Goal: Task Accomplishment & Management: Use online tool/utility

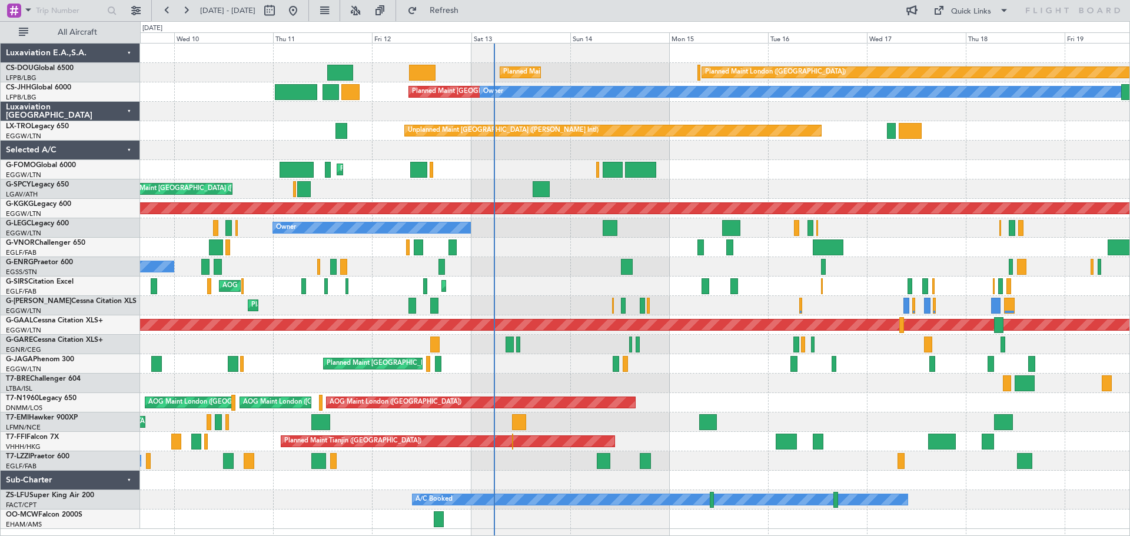
click at [807, 194] on div "Unplanned Maint [GEOGRAPHIC_DATA] ([PERSON_NAME] Intl)" at bounding box center [634, 188] width 989 height 19
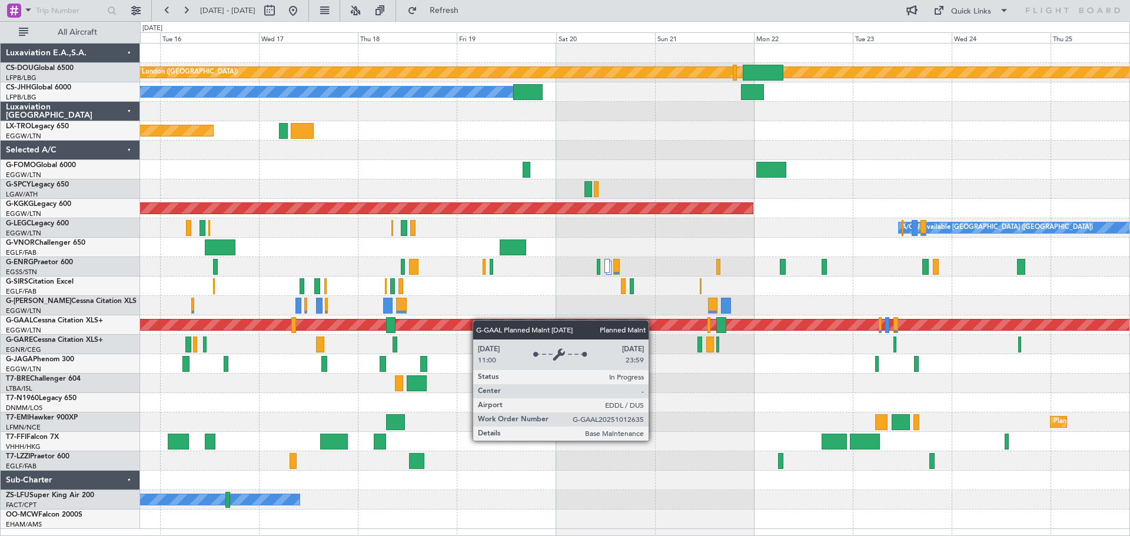
click at [447, 330] on div "Planned Maint London ([GEOGRAPHIC_DATA]) Planned Maint [GEOGRAPHIC_DATA] ([GEOG…" at bounding box center [634, 286] width 989 height 485
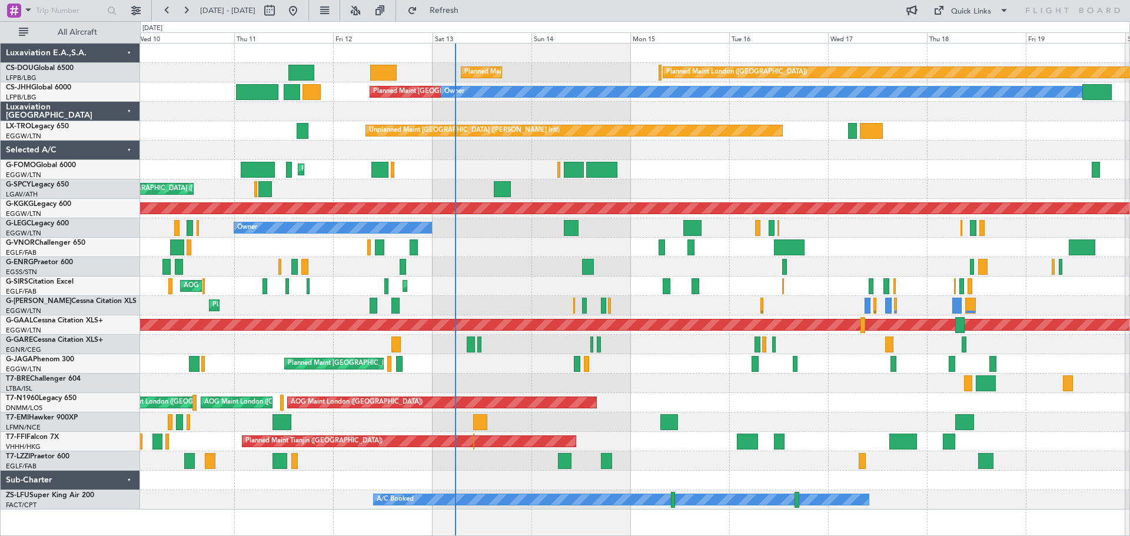
click at [1020, 123] on div "Unplanned Maint [GEOGRAPHIC_DATA] ([PERSON_NAME] Intl)" at bounding box center [634, 130] width 989 height 19
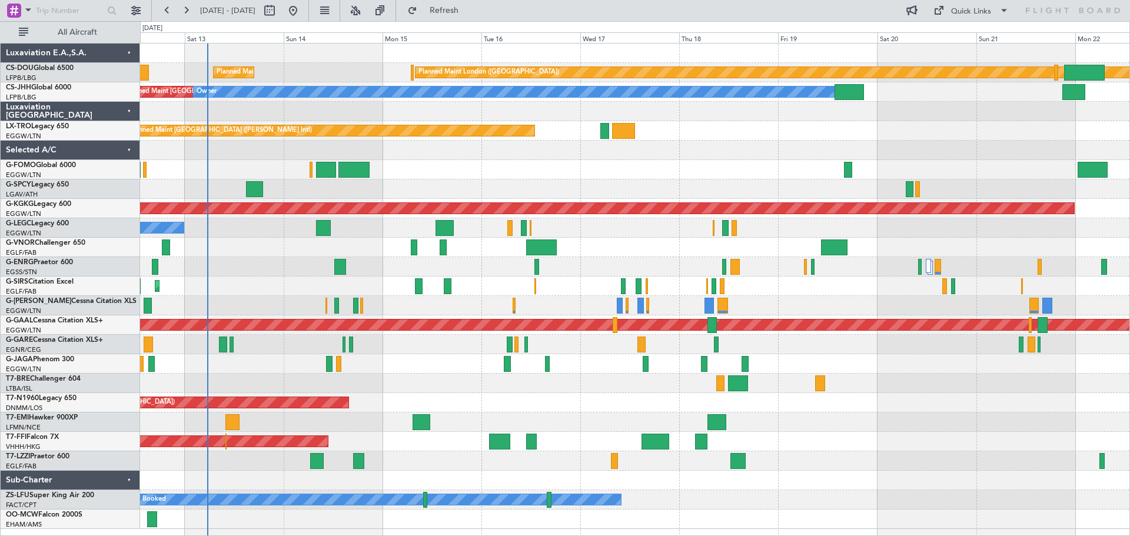
click at [716, 153] on div at bounding box center [634, 150] width 989 height 19
click at [966, 13] on div "Quick Links" at bounding box center [971, 12] width 40 height 12
click at [970, 38] on button "Trip Builder" at bounding box center [971, 39] width 88 height 28
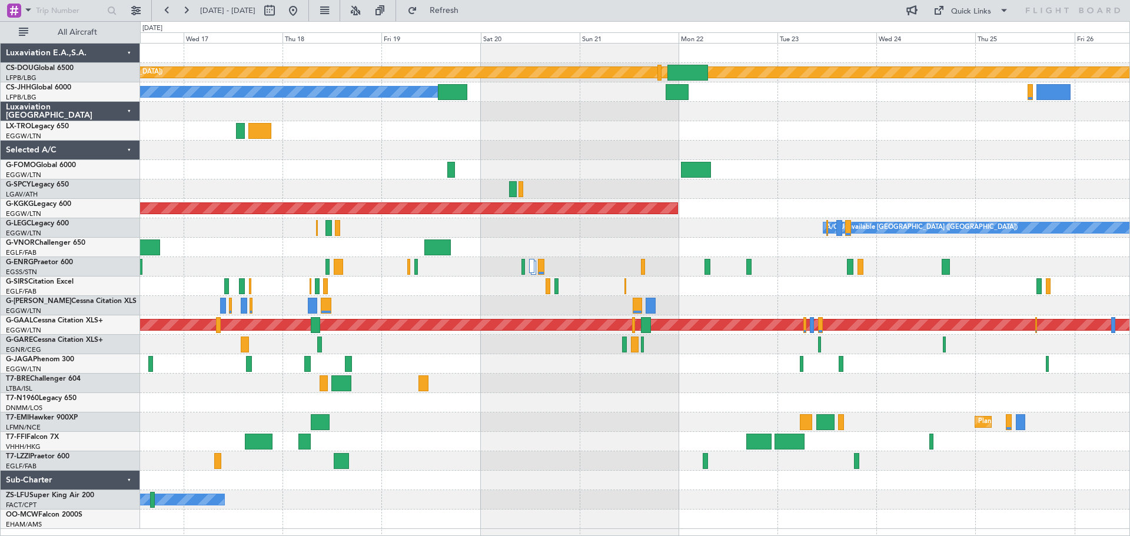
click at [573, 160] on div "Planned Maint London ([GEOGRAPHIC_DATA]) Planned Maint [GEOGRAPHIC_DATA] ([GEOG…" at bounding box center [634, 286] width 989 height 485
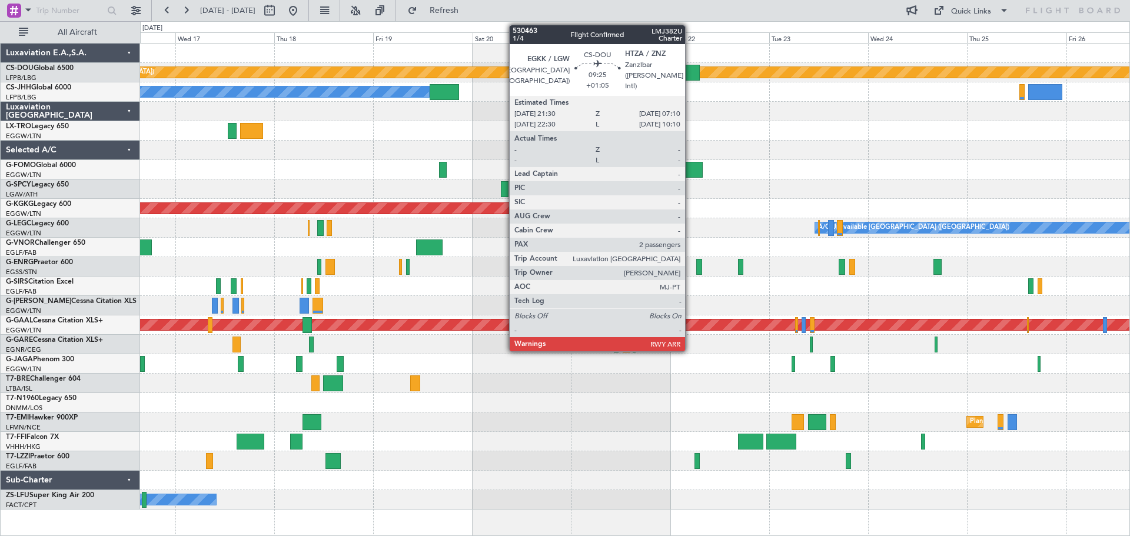
click at [690, 71] on div at bounding box center [679, 73] width 40 height 16
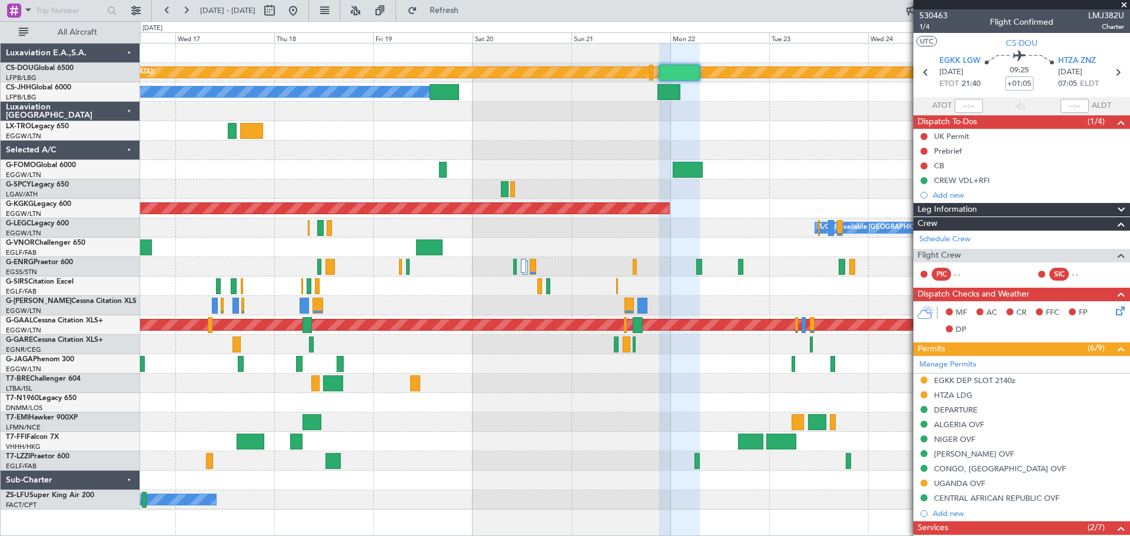
click at [1122, 1] on span at bounding box center [1124, 5] width 12 height 11
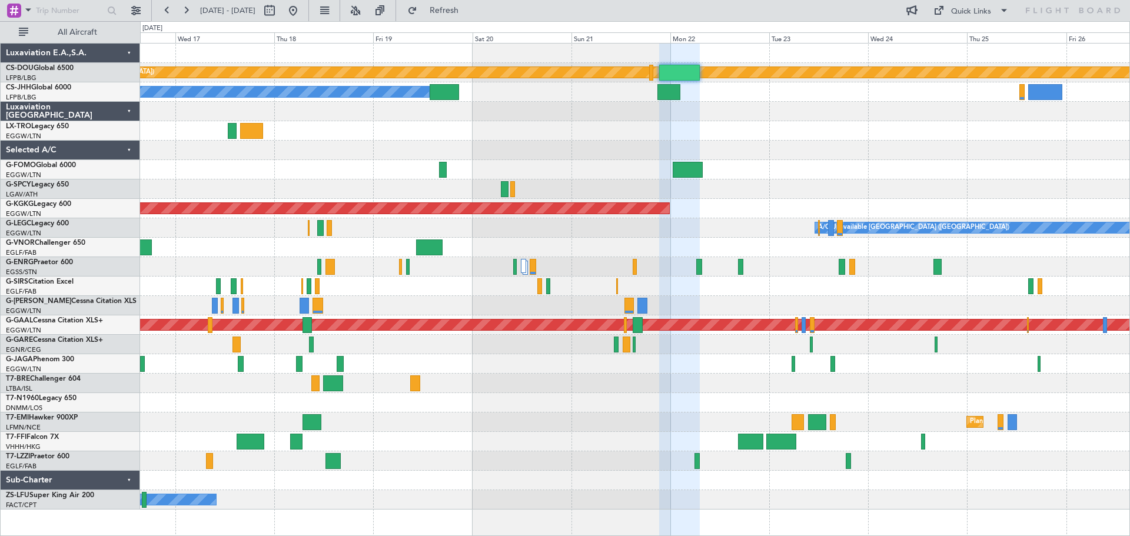
type input "0"
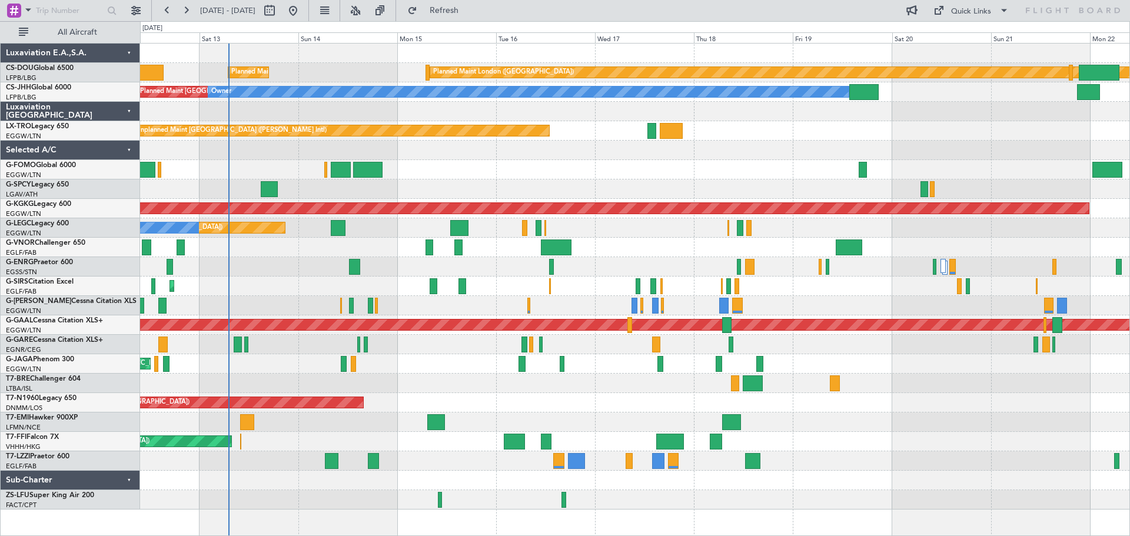
click at [819, 391] on div at bounding box center [634, 383] width 989 height 19
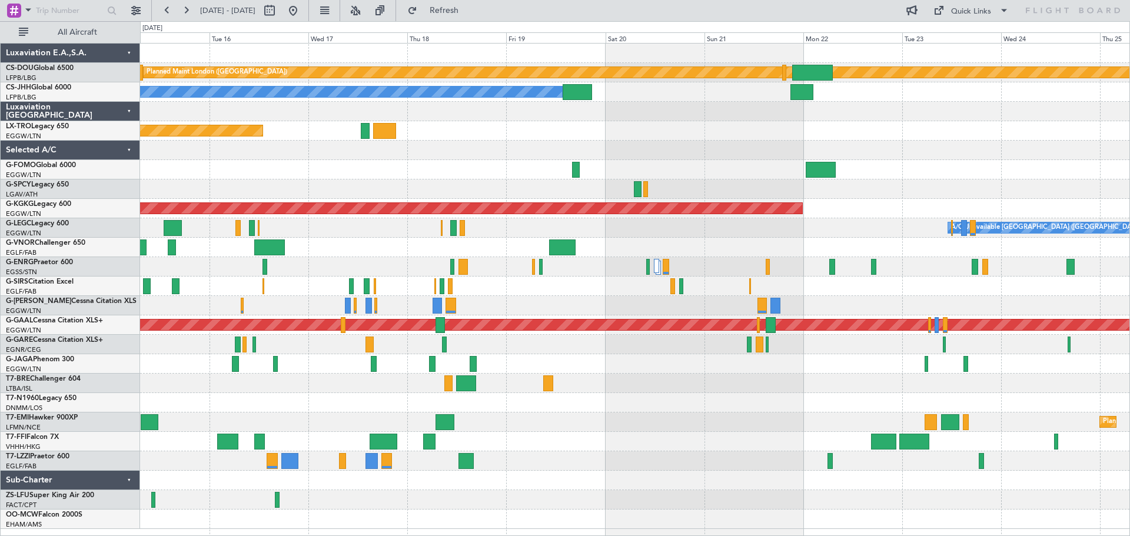
click at [680, 141] on div "Planned Maint London ([GEOGRAPHIC_DATA]) Planned Maint [GEOGRAPHIC_DATA] ([GEOG…" at bounding box center [634, 286] width 989 height 485
click at [974, 15] on div "Quick Links" at bounding box center [971, 12] width 40 height 12
click at [973, 38] on button "Trip Builder" at bounding box center [971, 39] width 88 height 28
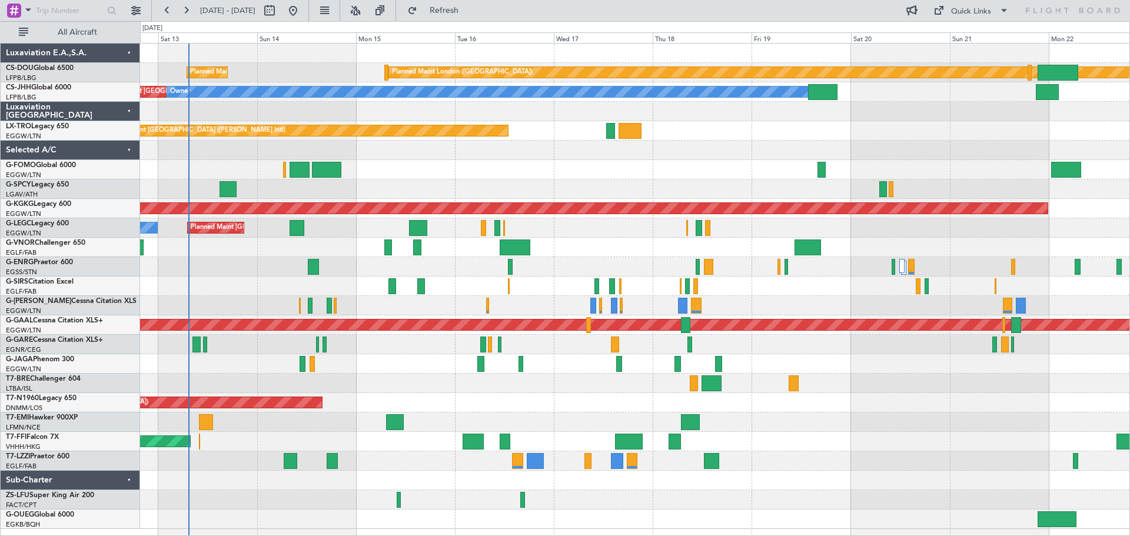
click at [620, 228] on div "Planned Maint [GEOGRAPHIC_DATA] ([GEOGRAPHIC_DATA]) Owner A/C Unavailable [GEOG…" at bounding box center [634, 227] width 989 height 19
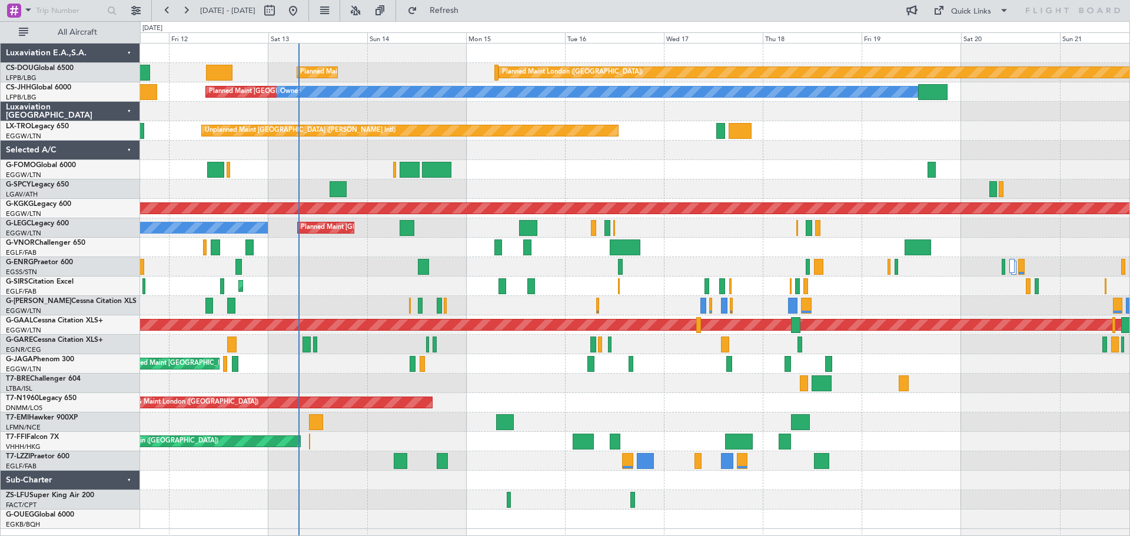
click at [900, 450] on div "Planned Maint London ([GEOGRAPHIC_DATA]) Planned Maint [GEOGRAPHIC_DATA] ([GEOG…" at bounding box center [634, 286] width 989 height 485
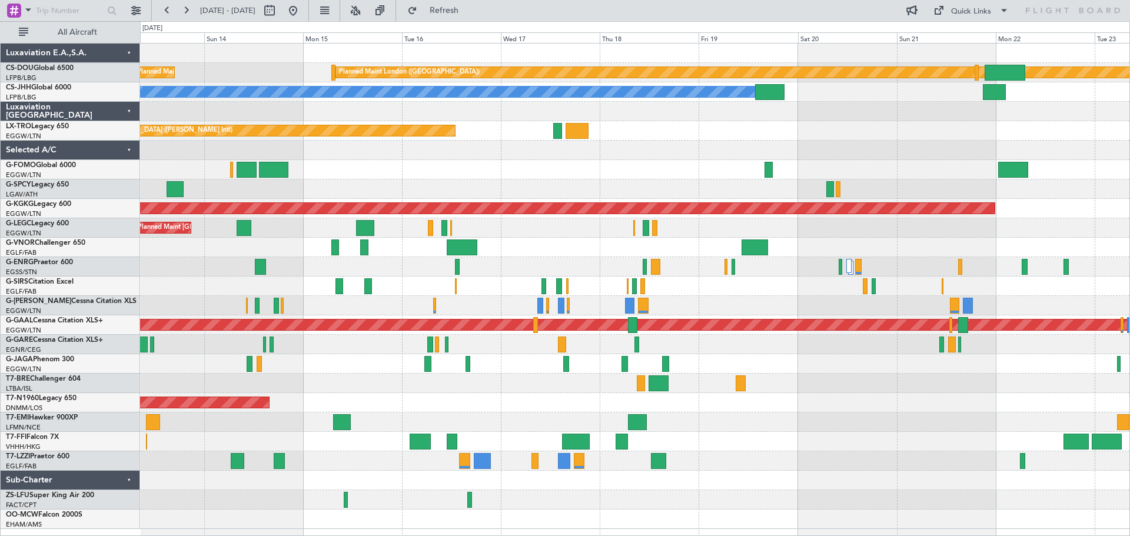
click at [749, 460] on div at bounding box center [634, 460] width 989 height 19
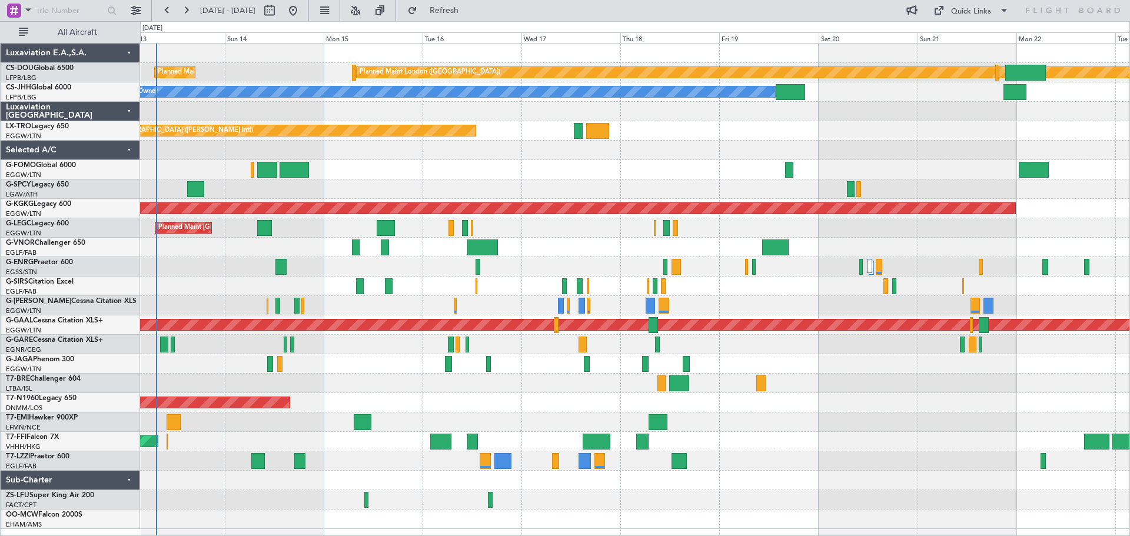
click at [770, 460] on div at bounding box center [634, 460] width 989 height 19
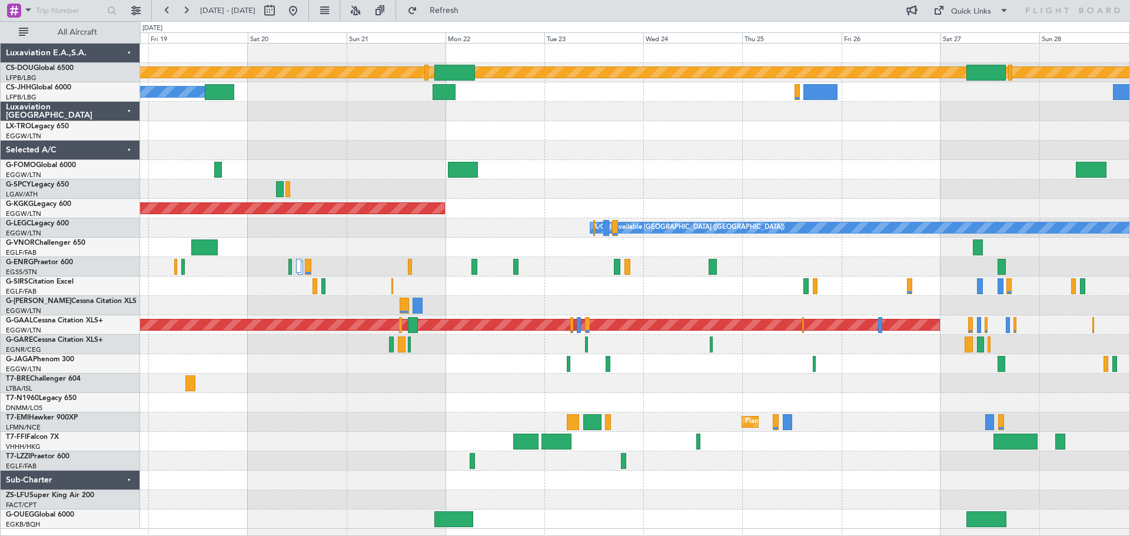
click at [328, 418] on div "Planned Maint London ([GEOGRAPHIC_DATA]) Planned Maint [GEOGRAPHIC_DATA] ([GEOG…" at bounding box center [634, 286] width 989 height 485
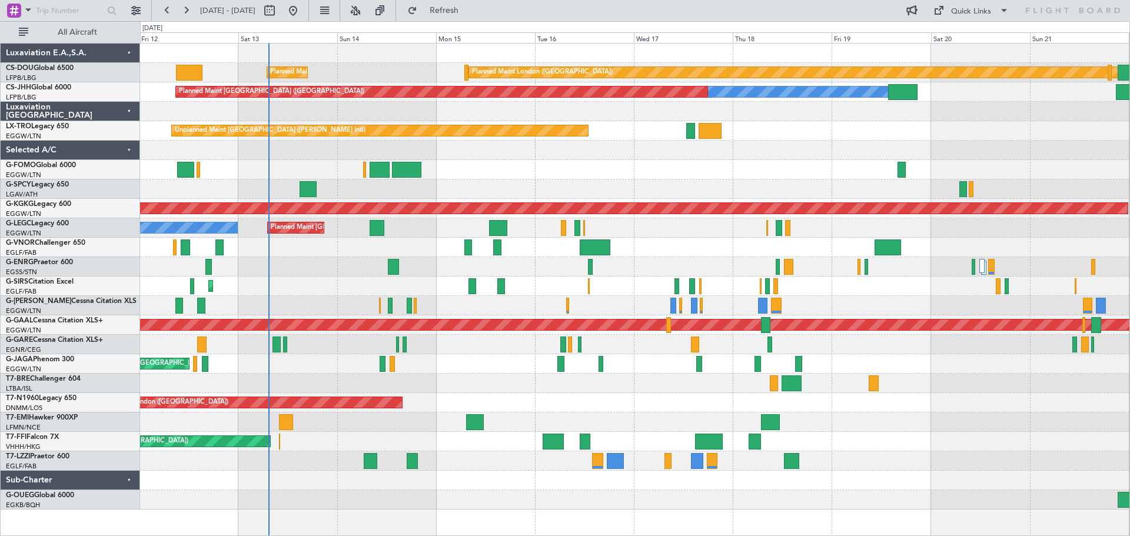
click at [997, 401] on div "AOG Maint London ([GEOGRAPHIC_DATA]) AOG Maint [GEOGRAPHIC_DATA] ([GEOGRAPHIC_D…" at bounding box center [634, 402] width 989 height 19
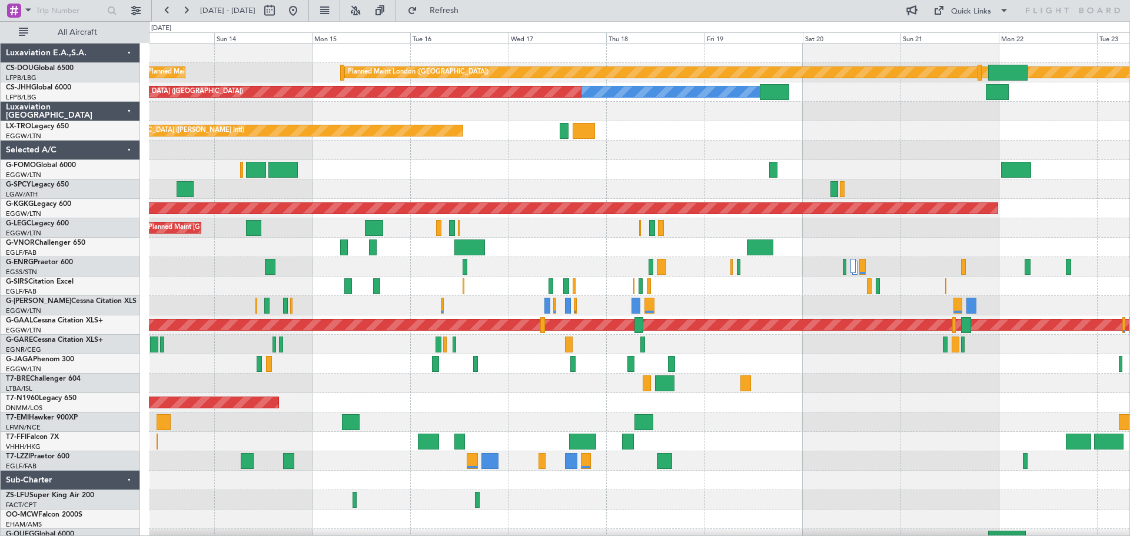
click at [823, 127] on div "Unplanned Maint [GEOGRAPHIC_DATA] ([PERSON_NAME] Intl)" at bounding box center [639, 130] width 980 height 19
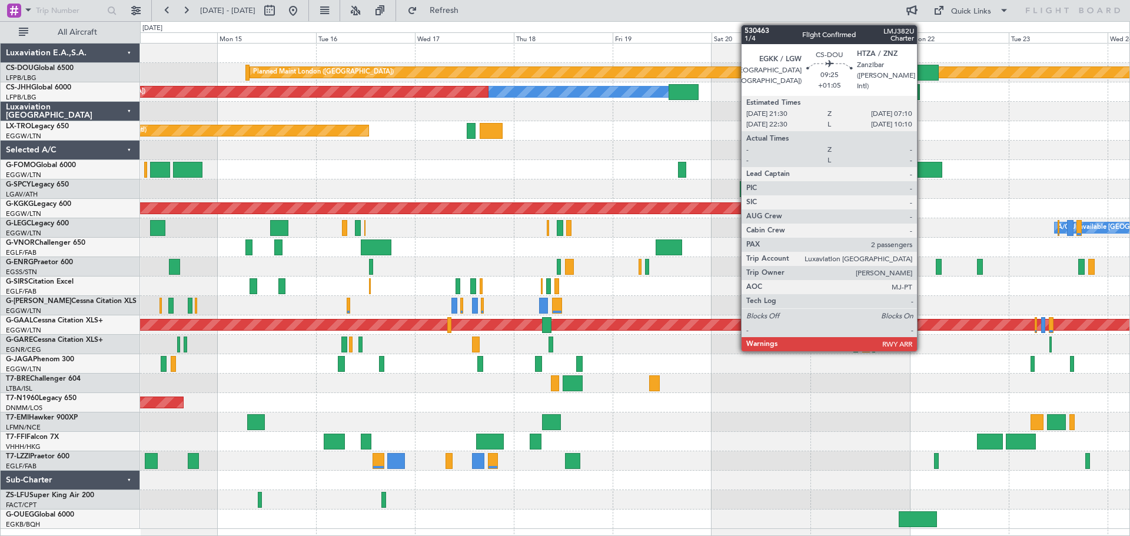
click at [922, 72] on div at bounding box center [918, 73] width 40 height 16
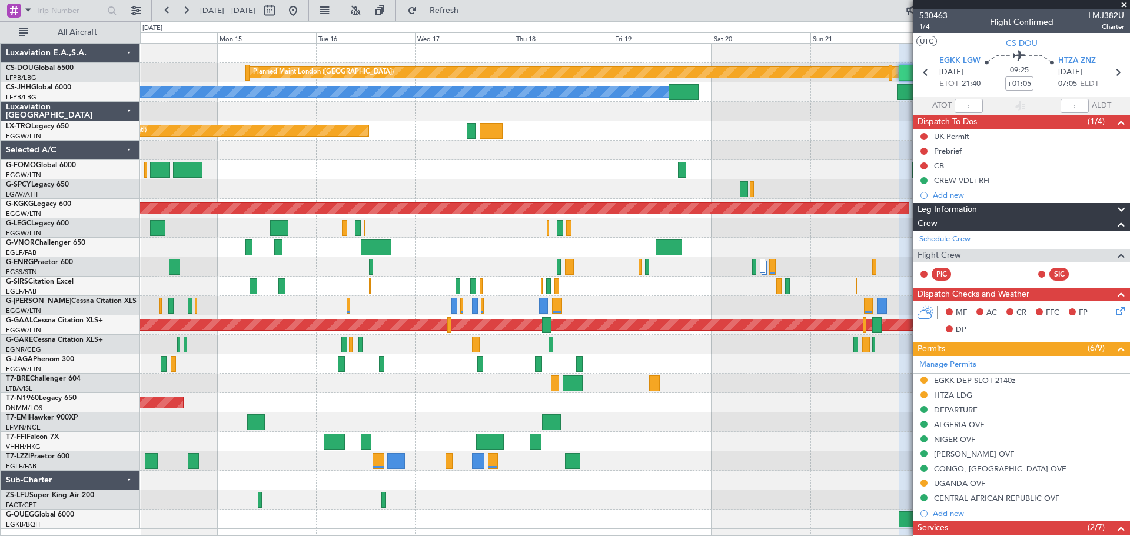
click at [1124, 3] on span at bounding box center [1124, 5] width 12 height 11
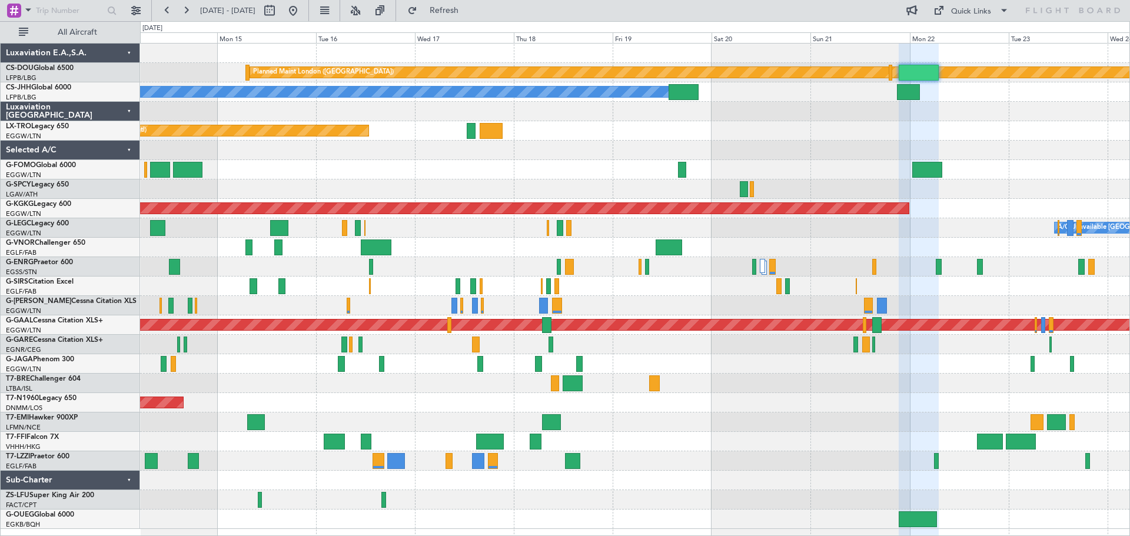
type input "0"
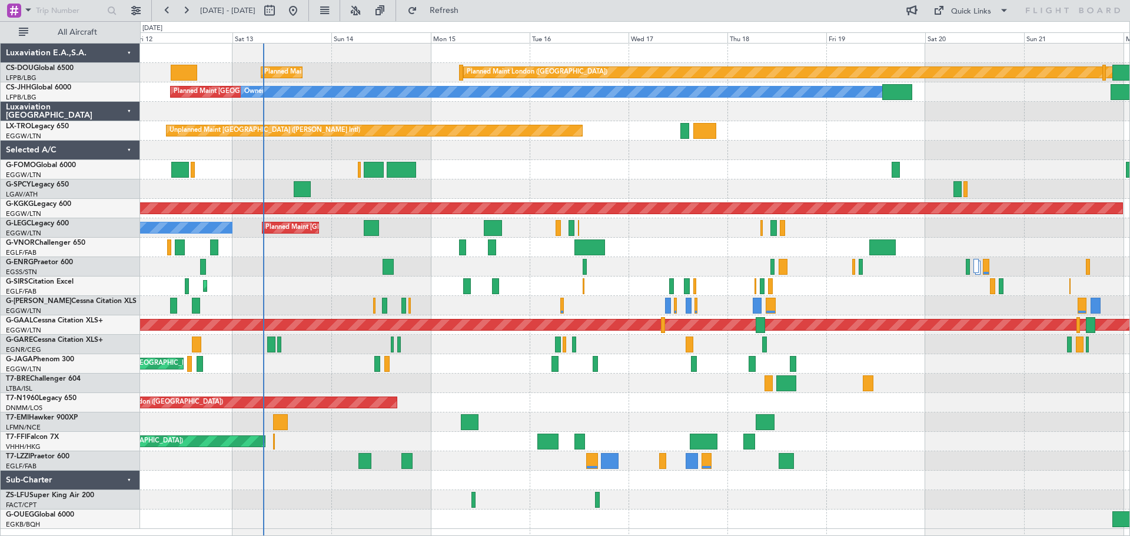
click at [525, 169] on div "Planned Maint [GEOGRAPHIC_DATA] ([GEOGRAPHIC_DATA])" at bounding box center [634, 169] width 989 height 19
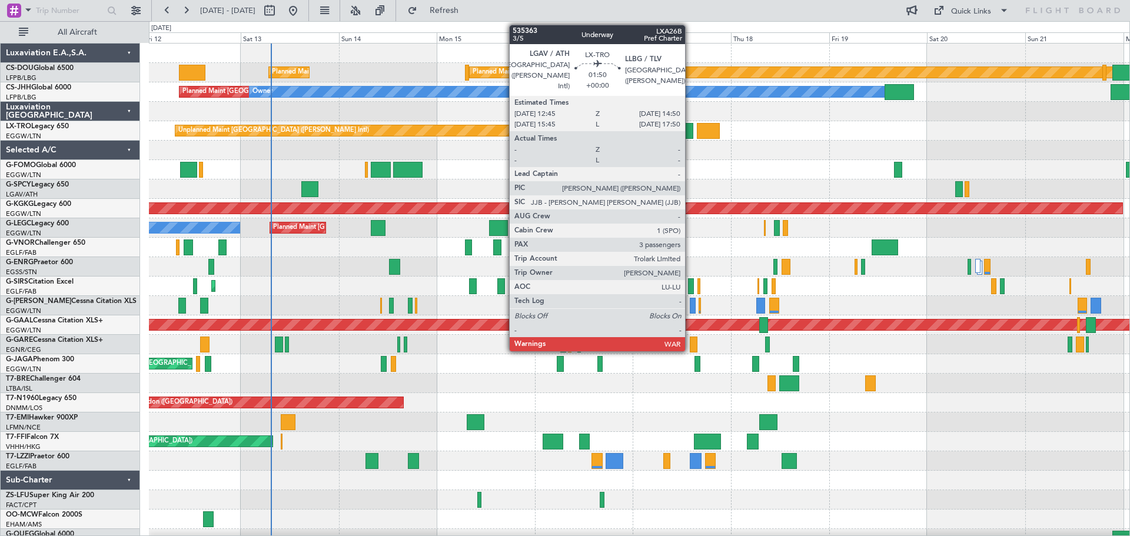
click at [690, 132] on div at bounding box center [688, 131] width 9 height 16
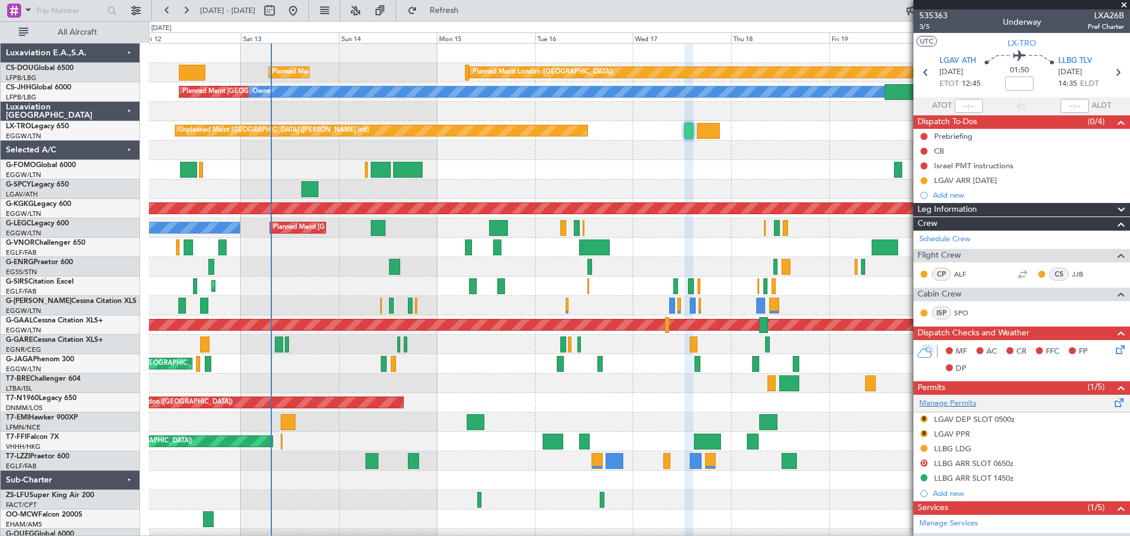
scroll to position [240, 0]
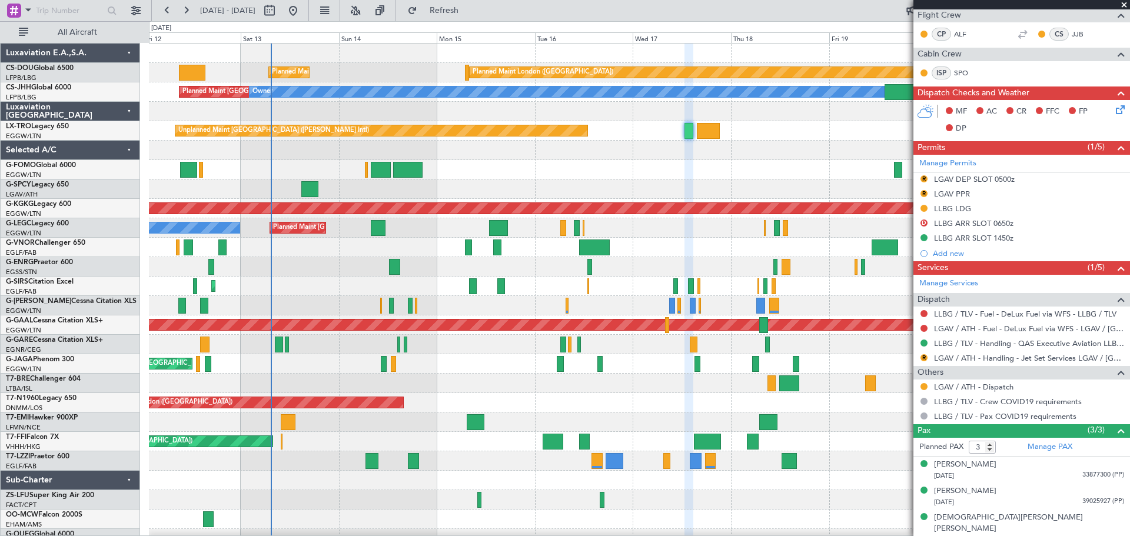
click at [1122, 3] on span at bounding box center [1124, 5] width 12 height 11
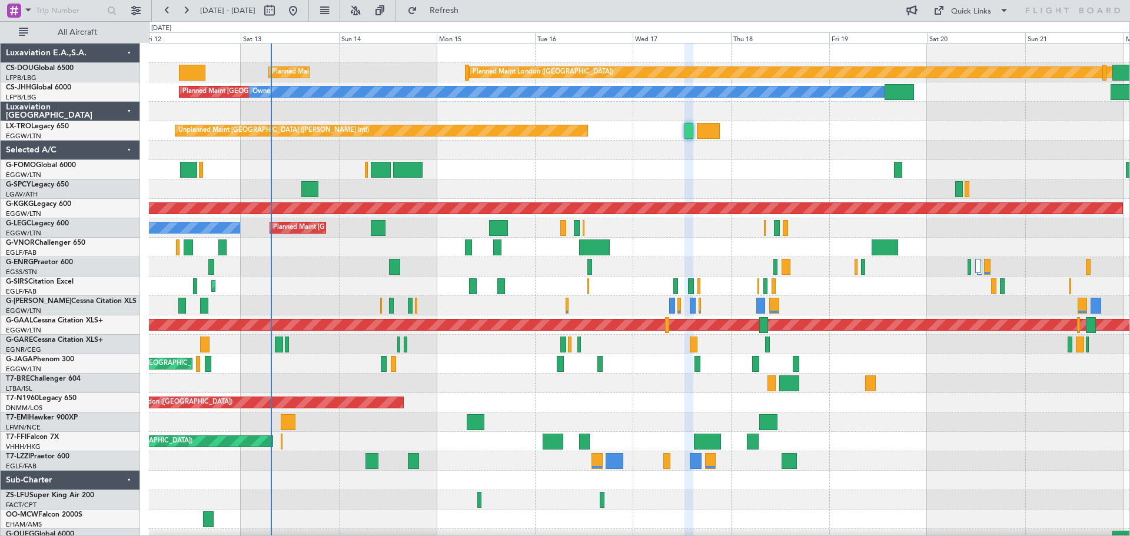
type input "0"
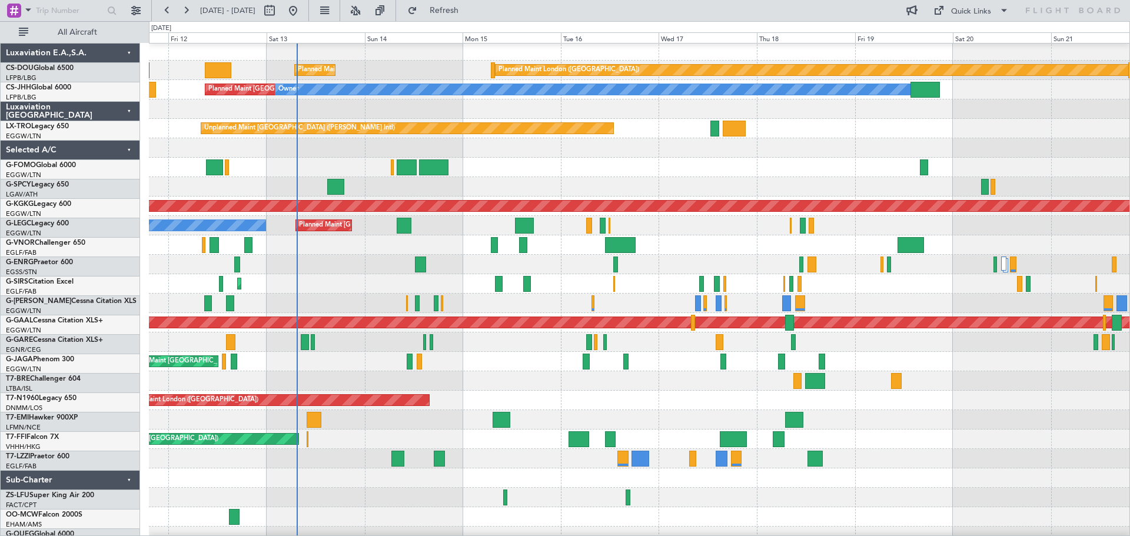
scroll to position [2, 0]
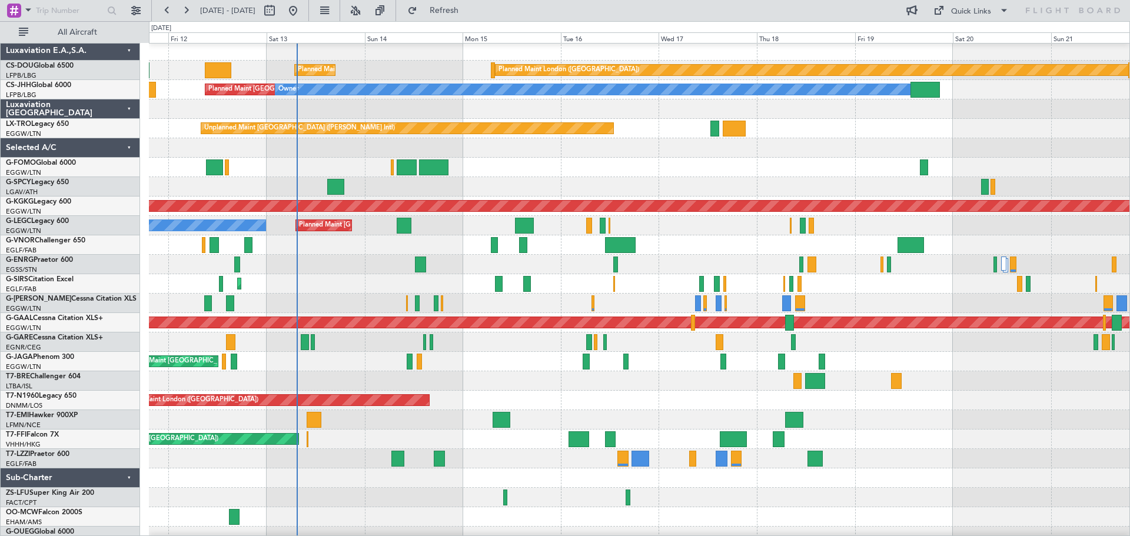
click at [565, 174] on div "Planned Maint [GEOGRAPHIC_DATA] ([GEOGRAPHIC_DATA])" at bounding box center [639, 167] width 980 height 19
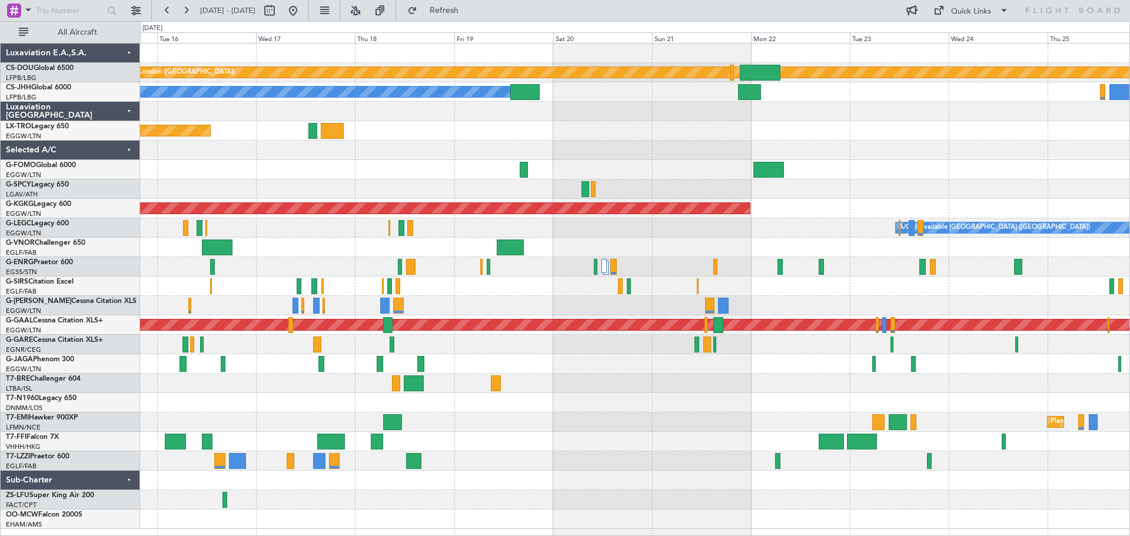
click at [680, 246] on div "Planned Maint London ([GEOGRAPHIC_DATA]) Planned Maint [GEOGRAPHIC_DATA] ([GEOG…" at bounding box center [634, 286] width 989 height 485
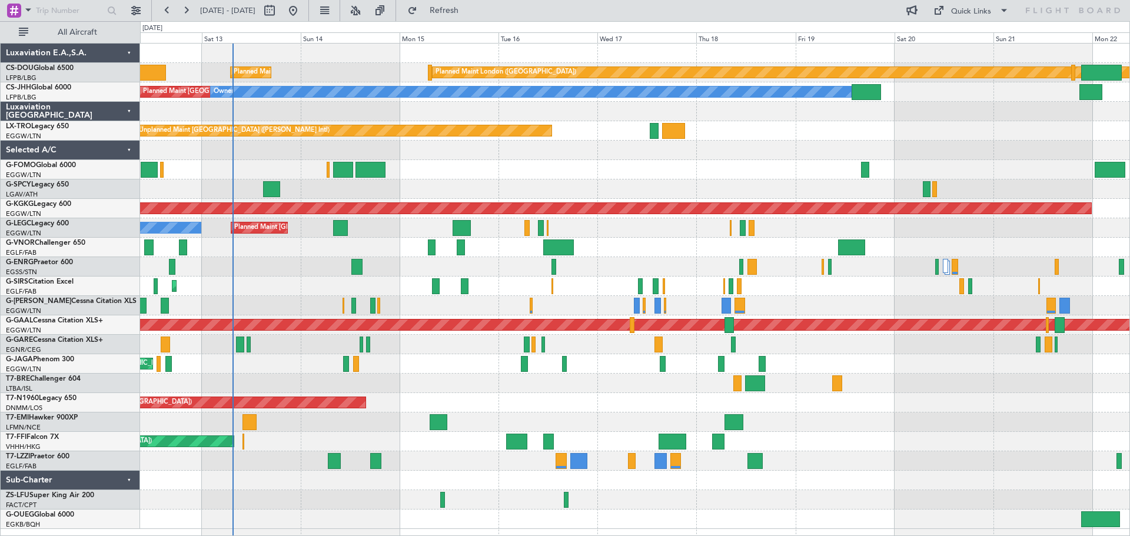
click at [655, 494] on div "Planned Maint London ([GEOGRAPHIC_DATA]) Planned Maint [GEOGRAPHIC_DATA] ([GEOG…" at bounding box center [634, 286] width 989 height 485
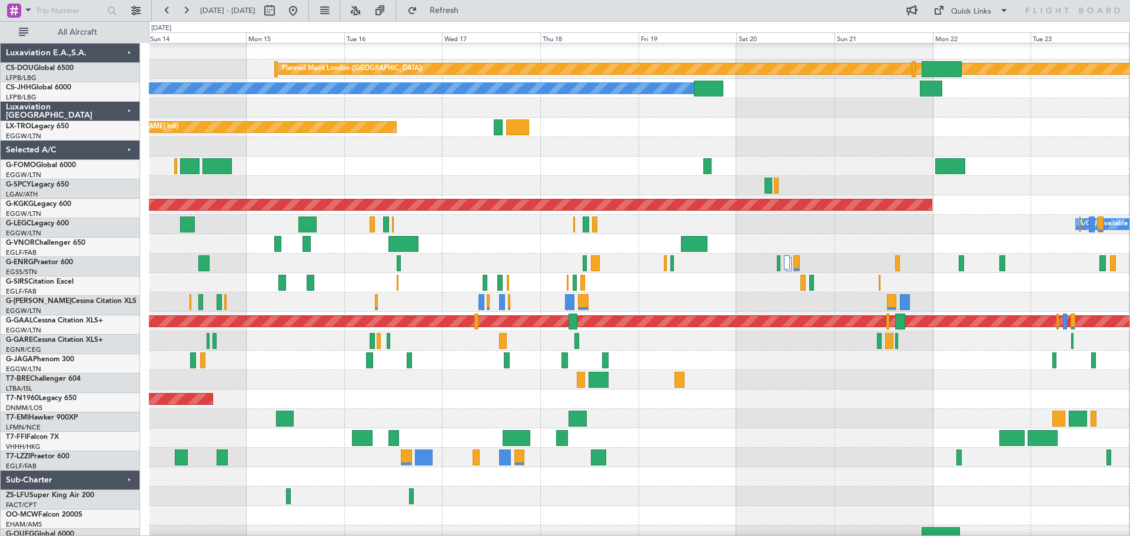
scroll to position [4, 0]
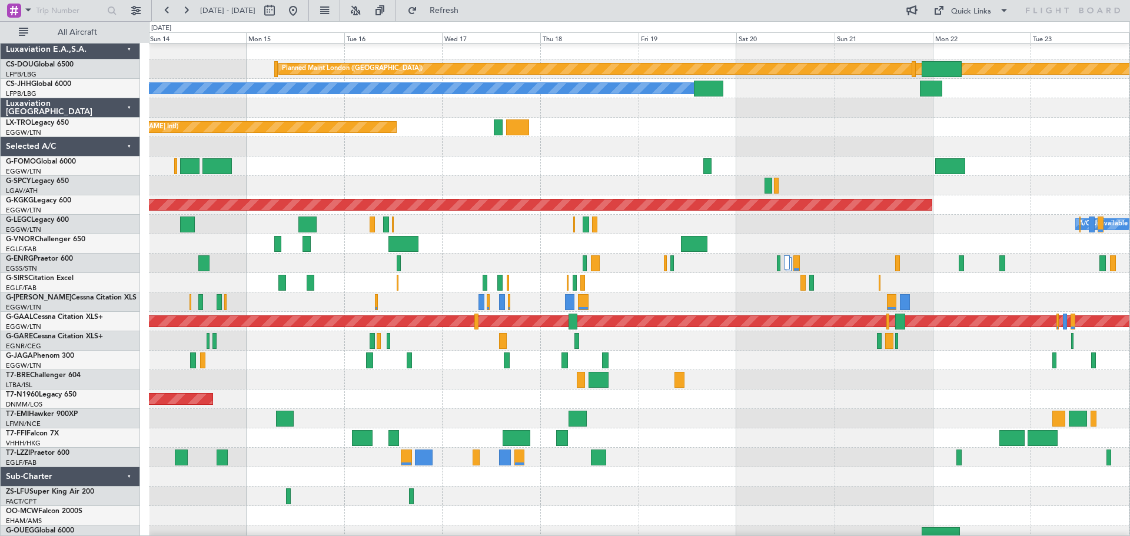
click at [706, 448] on div at bounding box center [639, 457] width 980 height 19
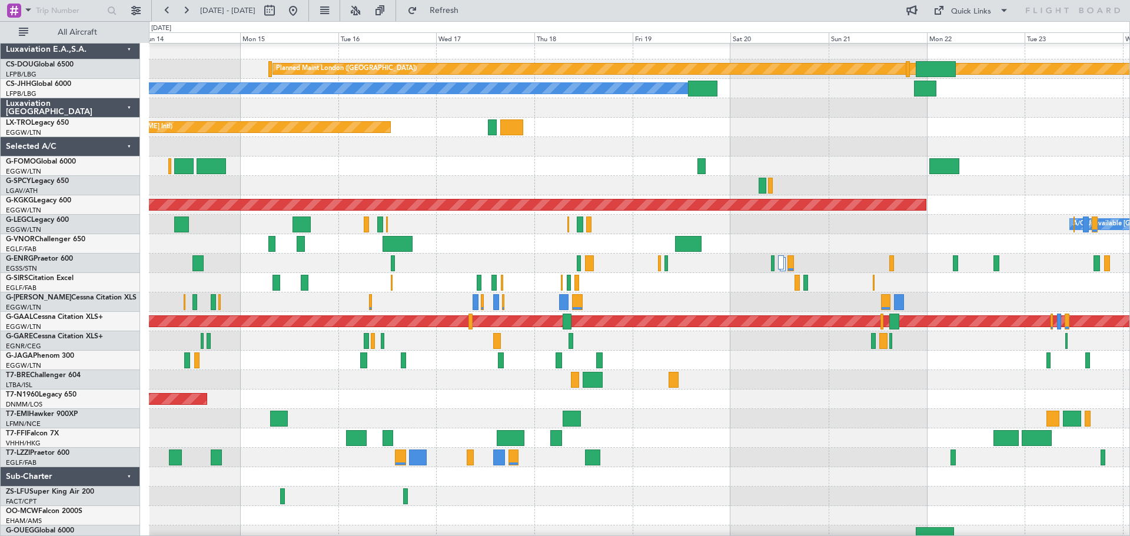
scroll to position [0, 0]
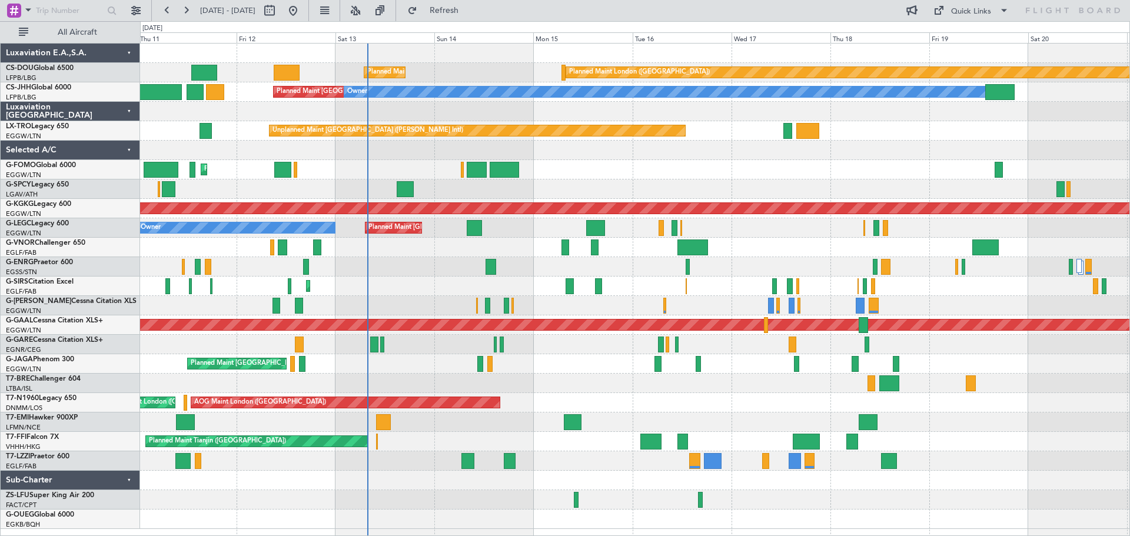
click at [666, 154] on div at bounding box center [634, 150] width 989 height 19
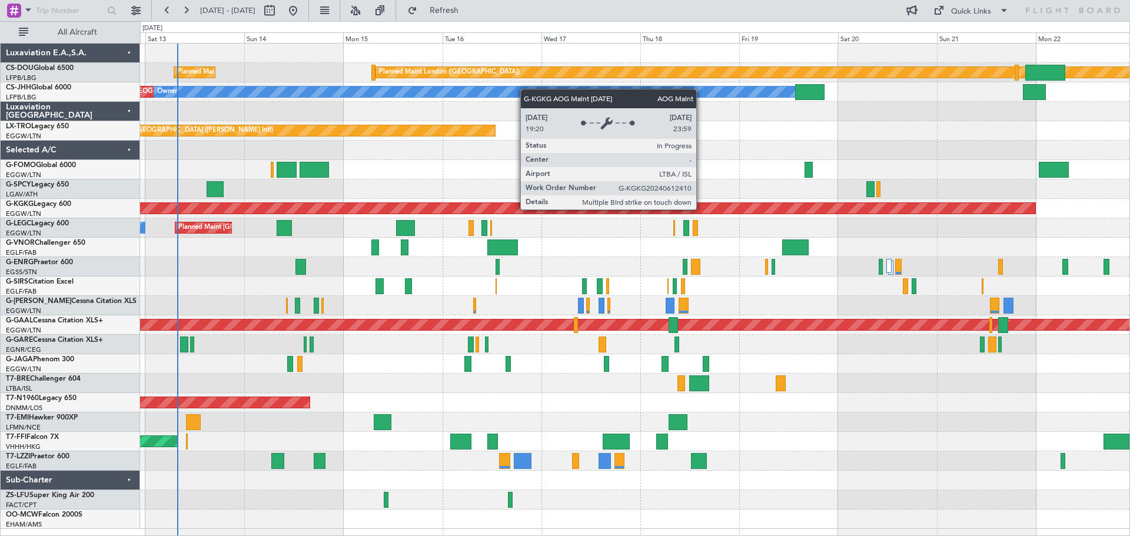
click at [511, 211] on div "AOG Maint [GEOGRAPHIC_DATA] (Ataturk)" at bounding box center [93, 208] width 1883 height 11
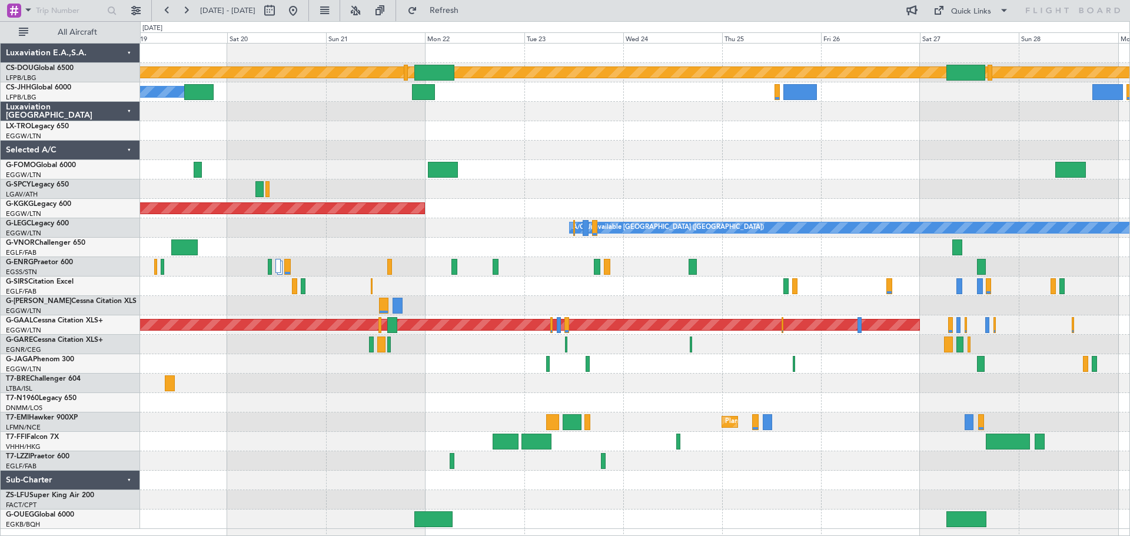
click at [428, 218] on div "A/C Unavailable [GEOGRAPHIC_DATA] ([GEOGRAPHIC_DATA])" at bounding box center [634, 227] width 989 height 19
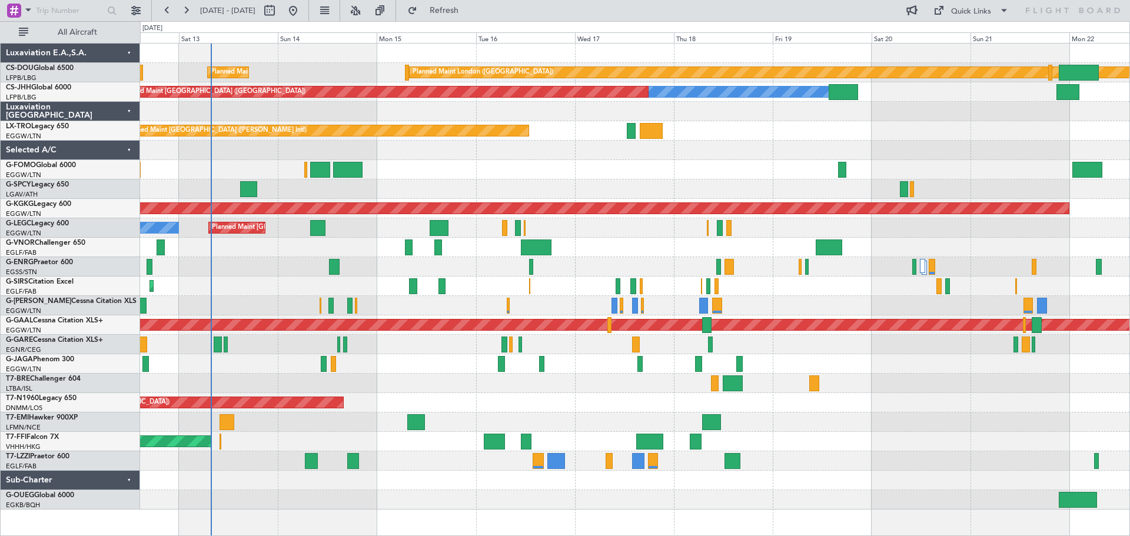
click at [962, 258] on div "Planned Maint London ([GEOGRAPHIC_DATA]) Planned Maint [GEOGRAPHIC_DATA] ([GEOG…" at bounding box center [634, 277] width 989 height 466
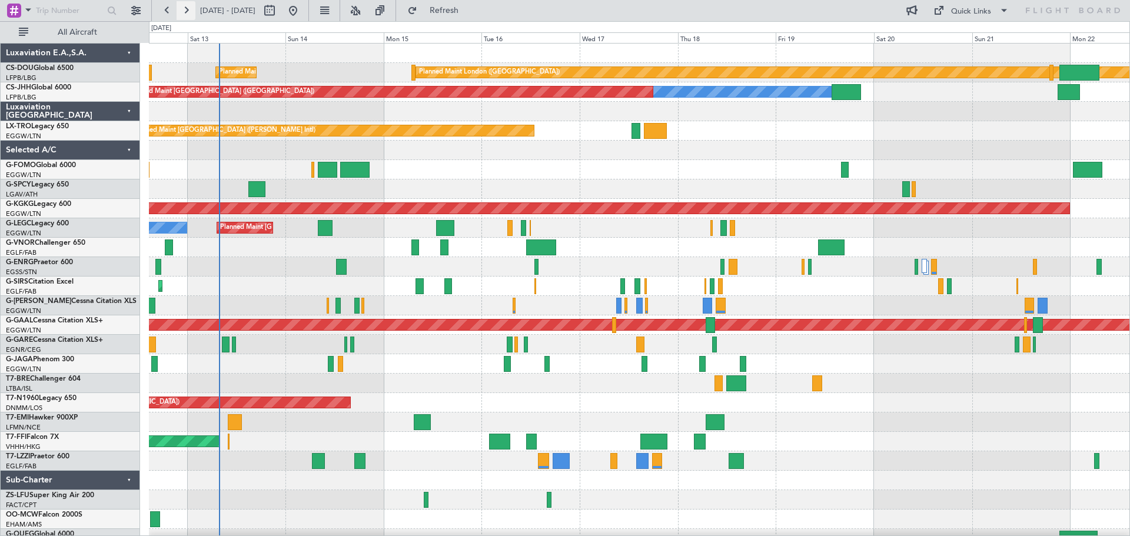
click at [183, 8] on button at bounding box center [186, 10] width 19 height 19
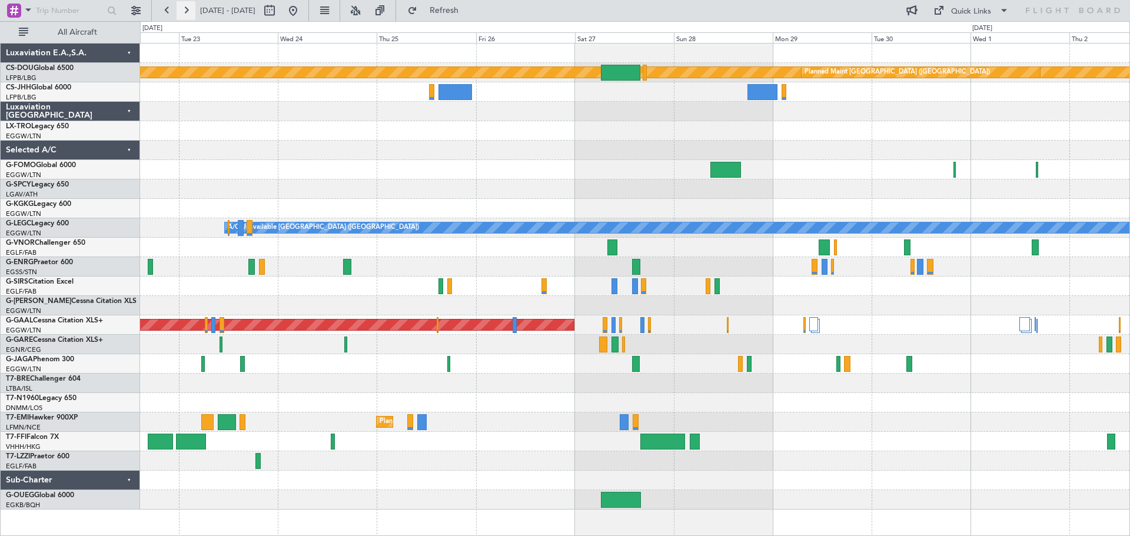
click at [183, 8] on button at bounding box center [186, 10] width 19 height 19
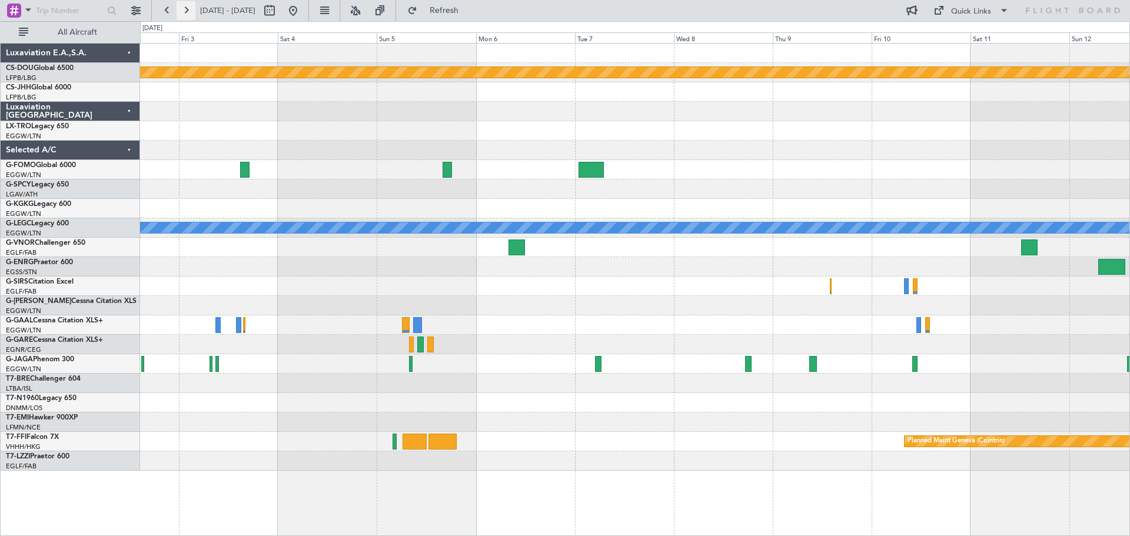
click at [183, 8] on button at bounding box center [186, 10] width 19 height 19
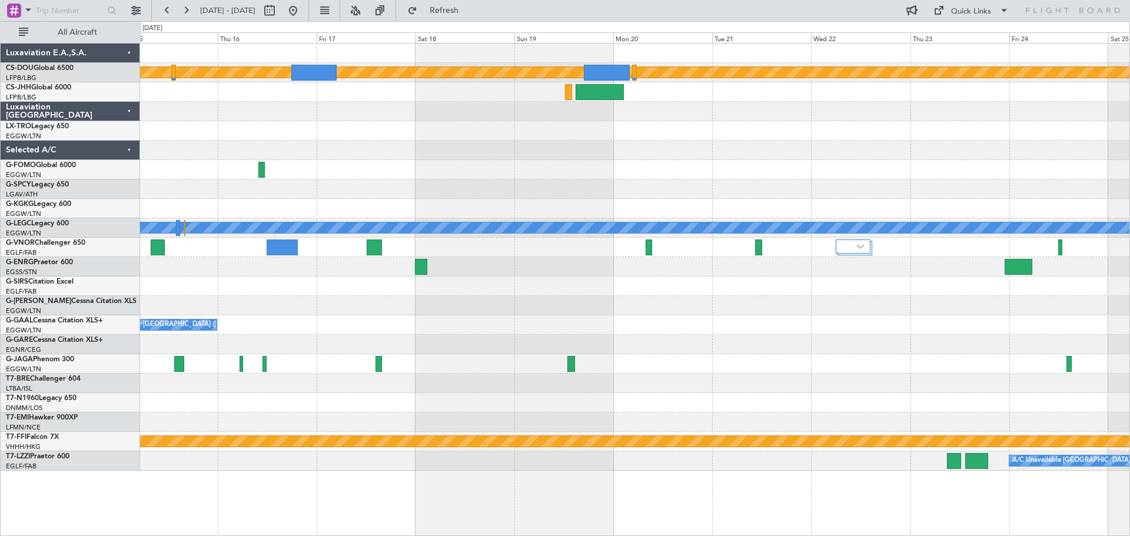
click at [500, 111] on div "Planned Maint London ([GEOGRAPHIC_DATA]) A/C Unavailable [GEOGRAPHIC_DATA] ([GE…" at bounding box center [634, 257] width 989 height 427
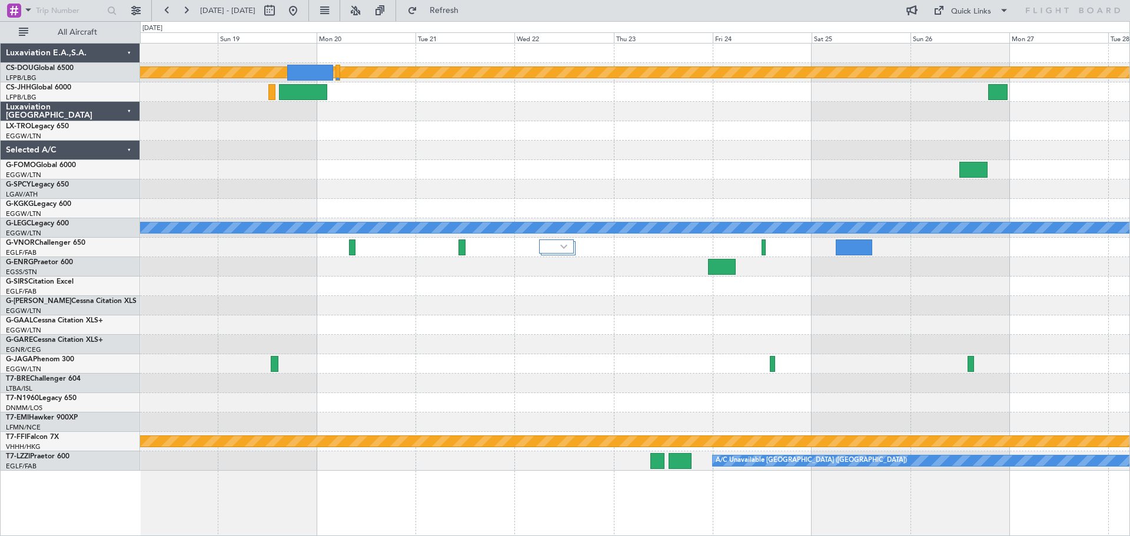
click at [247, 120] on div at bounding box center [634, 111] width 989 height 19
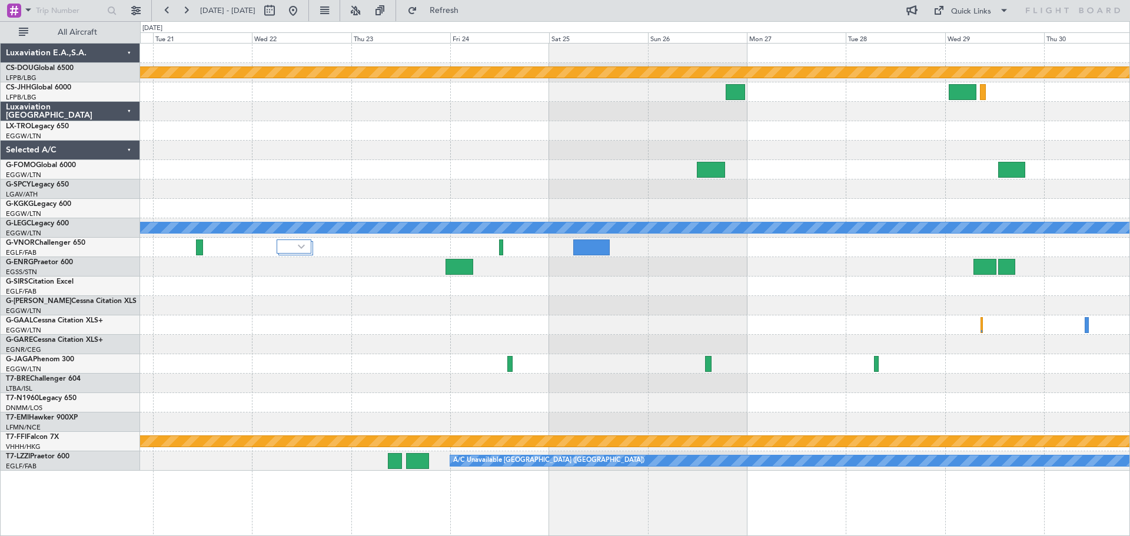
click at [352, 122] on div "Planned Maint London ([GEOGRAPHIC_DATA]) A/C Unavailable [GEOGRAPHIC_DATA] ([GE…" at bounding box center [634, 257] width 989 height 427
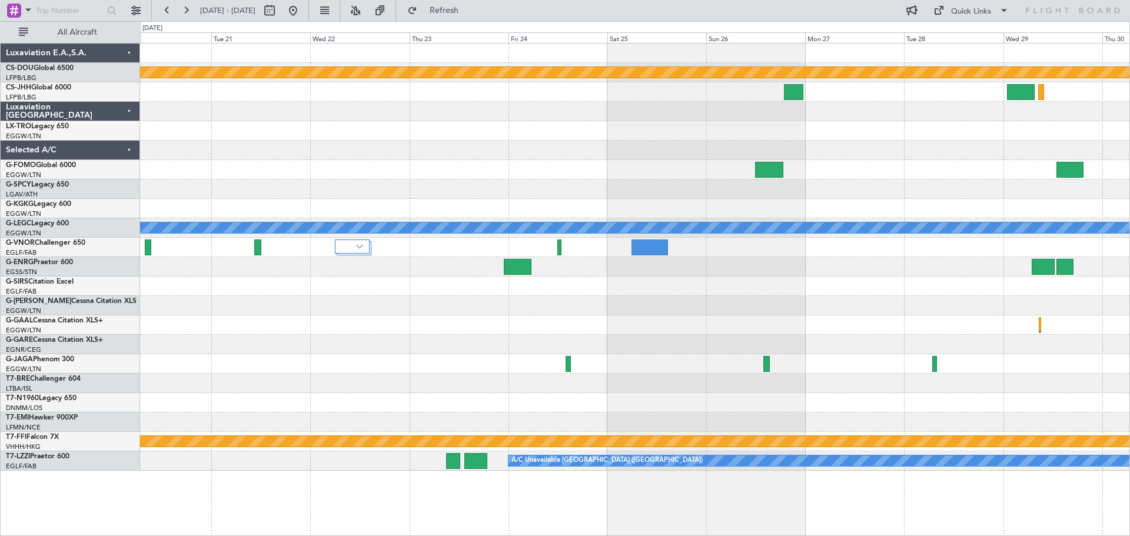
click at [488, 143] on div "Planned Maint London ([GEOGRAPHIC_DATA]) A/C Unavailable [GEOGRAPHIC_DATA] ([GE…" at bounding box center [634, 257] width 989 height 427
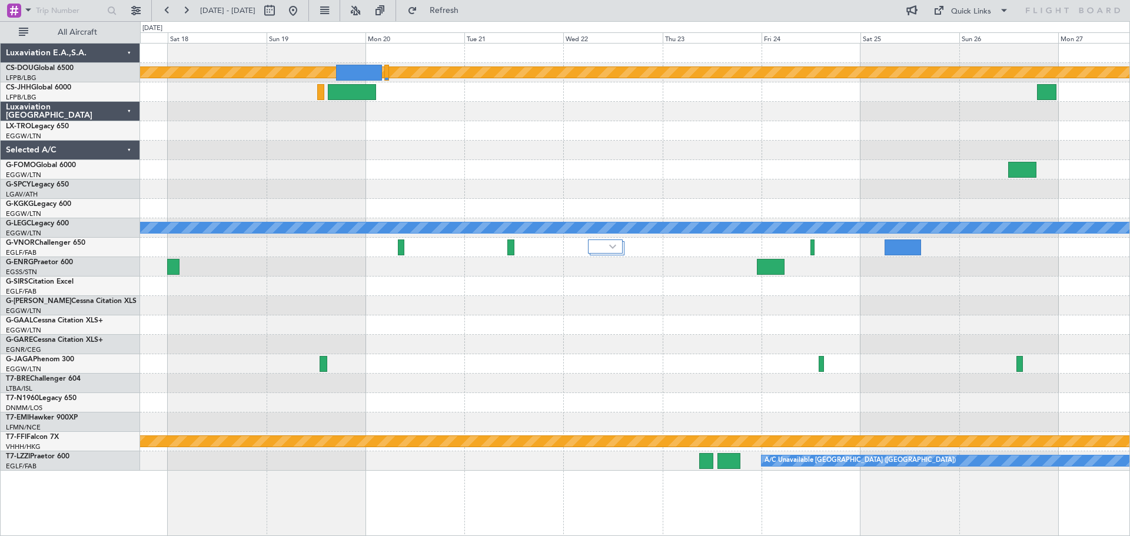
click at [768, 158] on div at bounding box center [634, 150] width 989 height 19
click at [167, 7] on button at bounding box center [167, 10] width 19 height 19
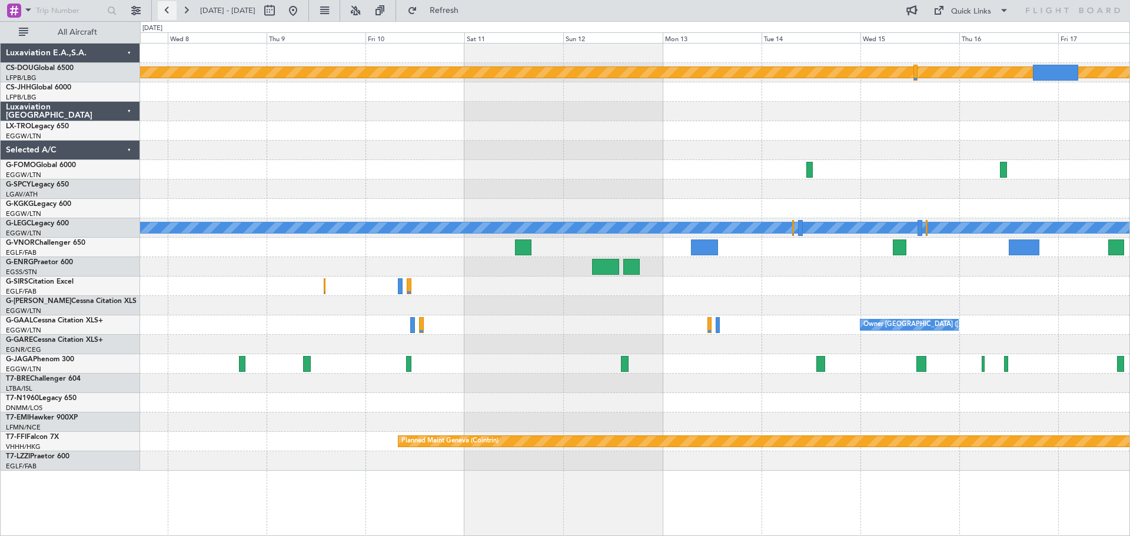
click at [167, 7] on button at bounding box center [167, 10] width 19 height 19
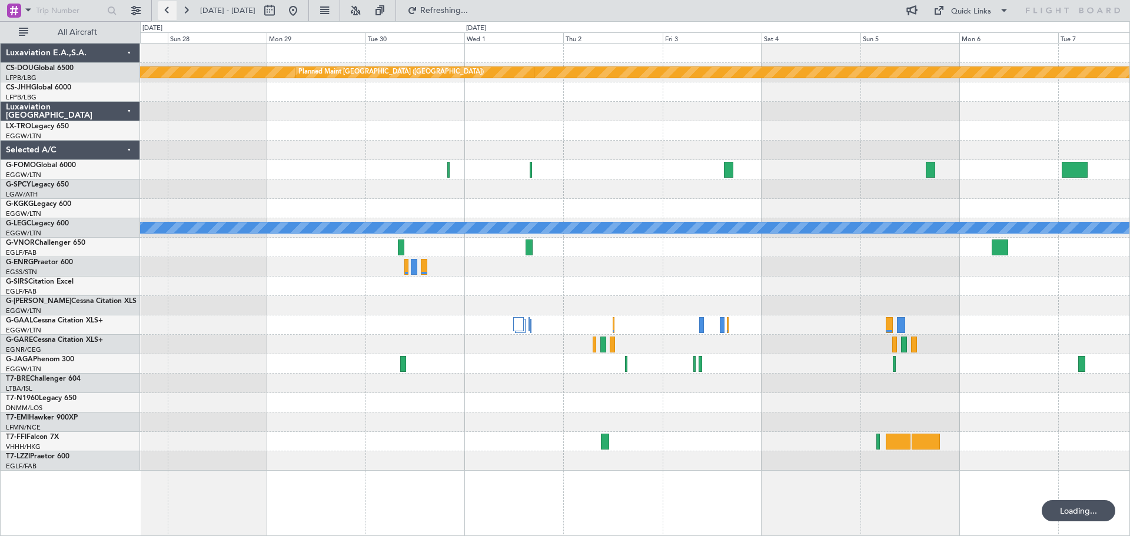
click at [167, 7] on button at bounding box center [167, 10] width 19 height 19
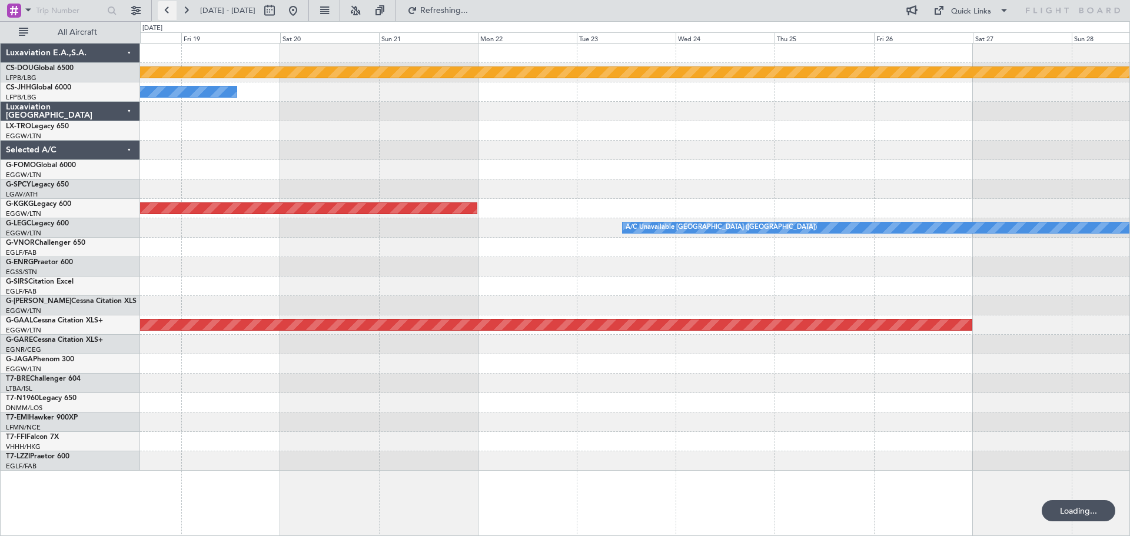
click at [167, 7] on button at bounding box center [167, 10] width 19 height 19
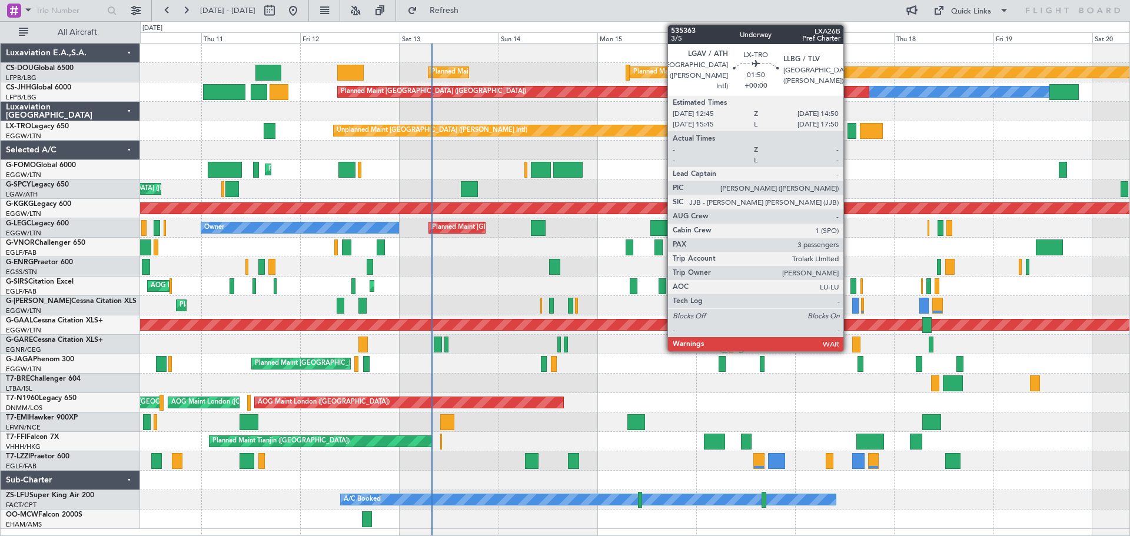
click at [848, 132] on div at bounding box center [851, 131] width 9 height 16
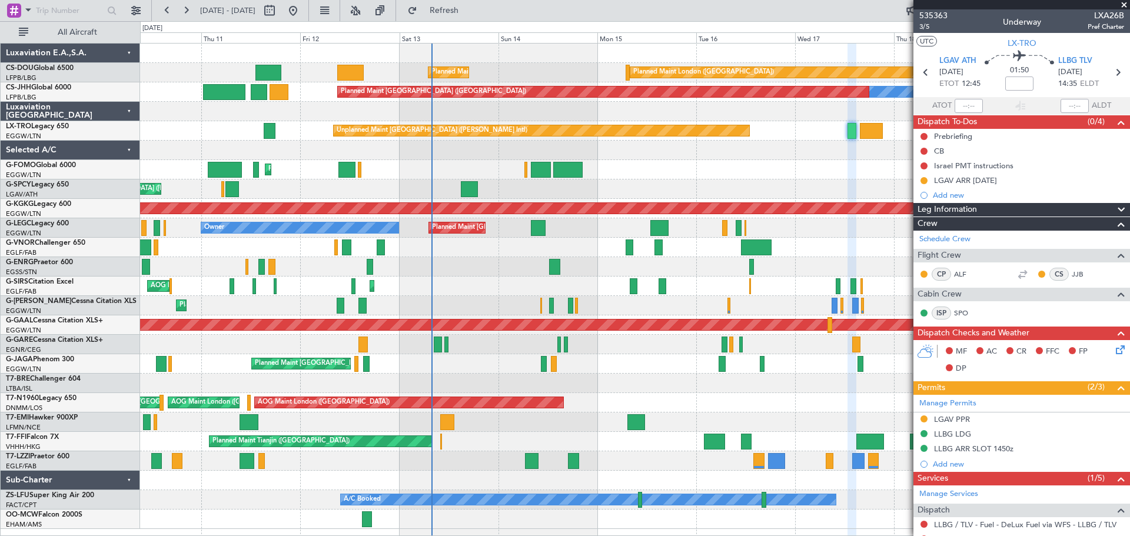
click at [1123, 4] on span at bounding box center [1124, 5] width 12 height 11
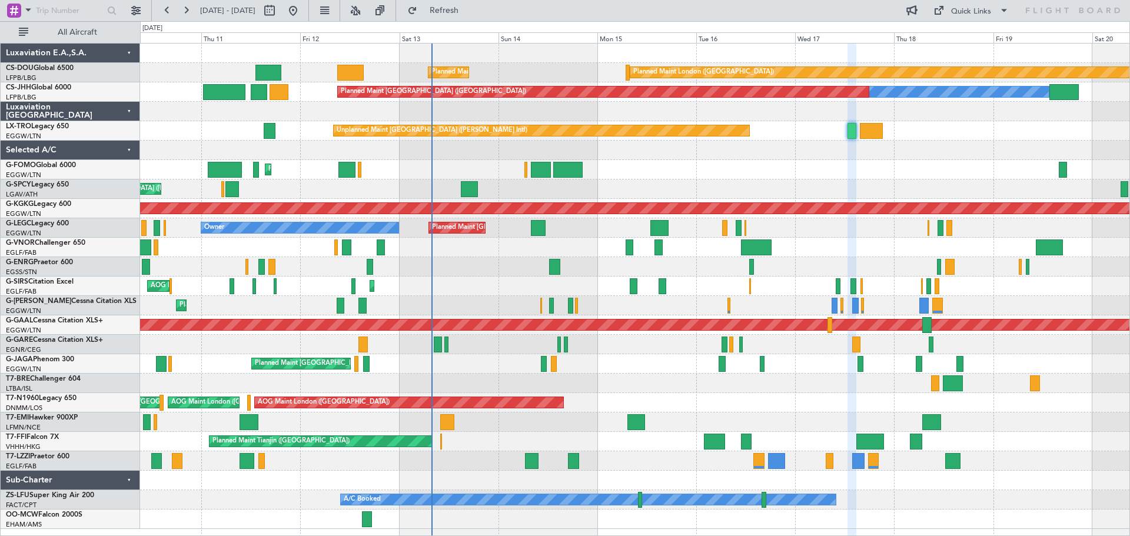
type input "0"
